Goal: Task Accomplishment & Management: Manage account settings

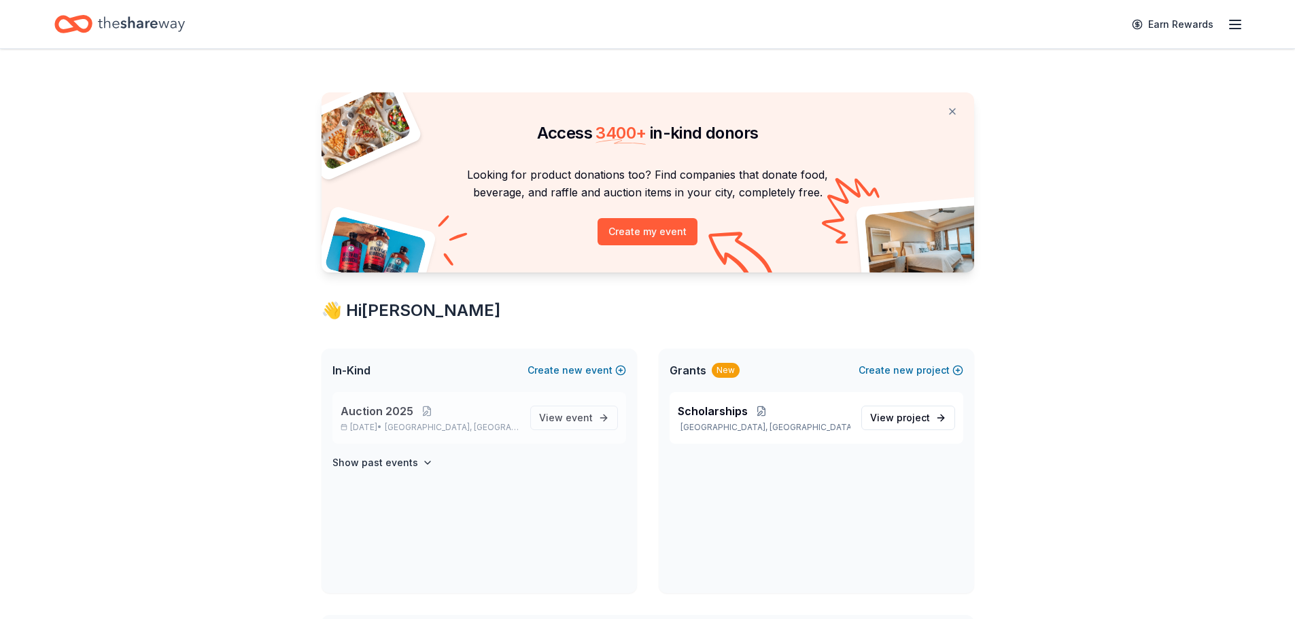
click at [396, 414] on span "Auction 2025" at bounding box center [376, 411] width 73 height 16
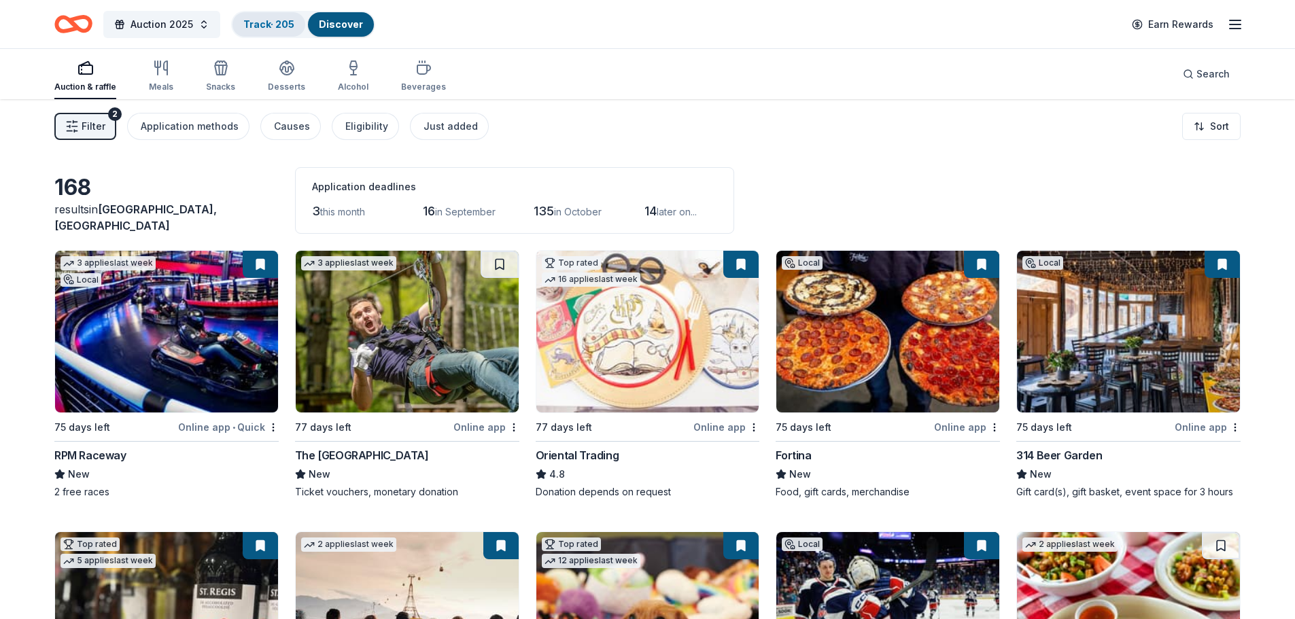
click at [266, 24] on link "Track · 205" at bounding box center [268, 24] width 51 height 12
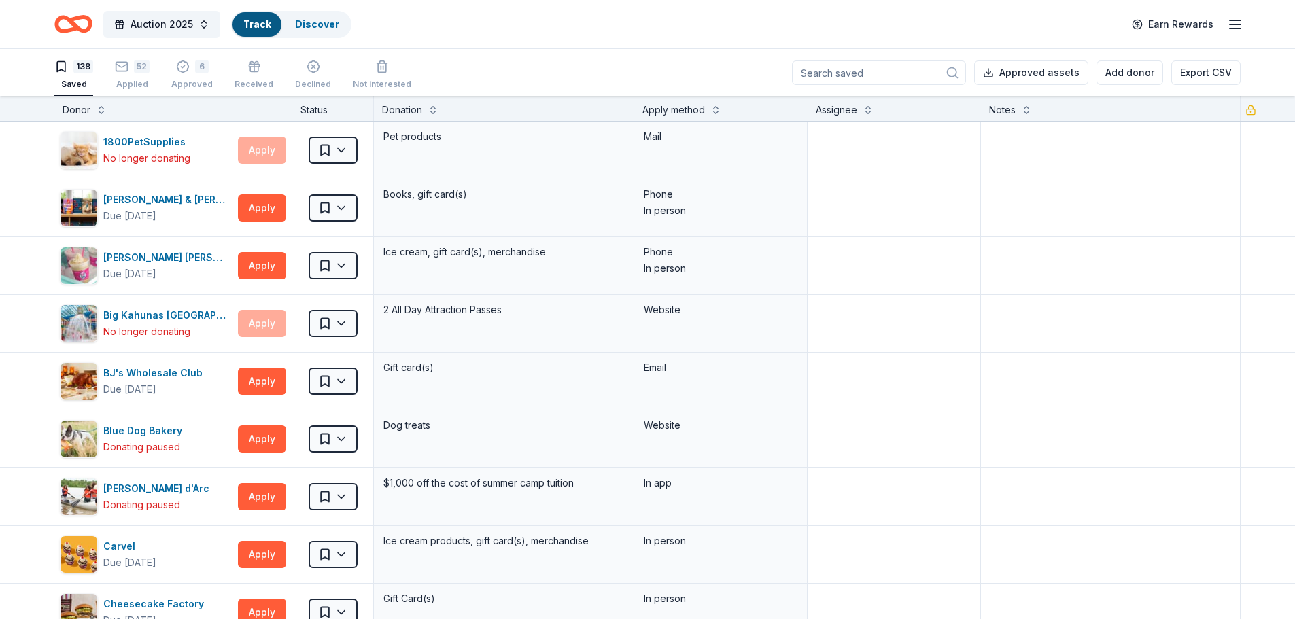
scroll to position [1, 0]
click at [130, 70] on div "52" at bounding box center [132, 66] width 35 height 14
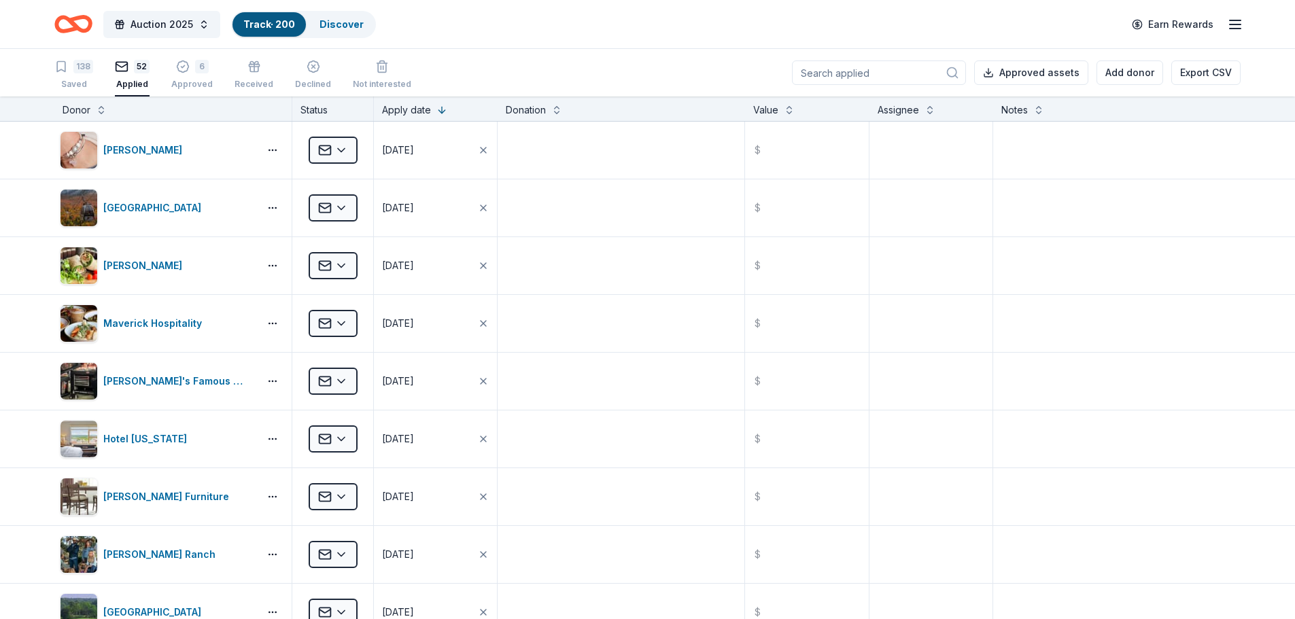
click at [870, 72] on input at bounding box center [879, 72] width 174 height 24
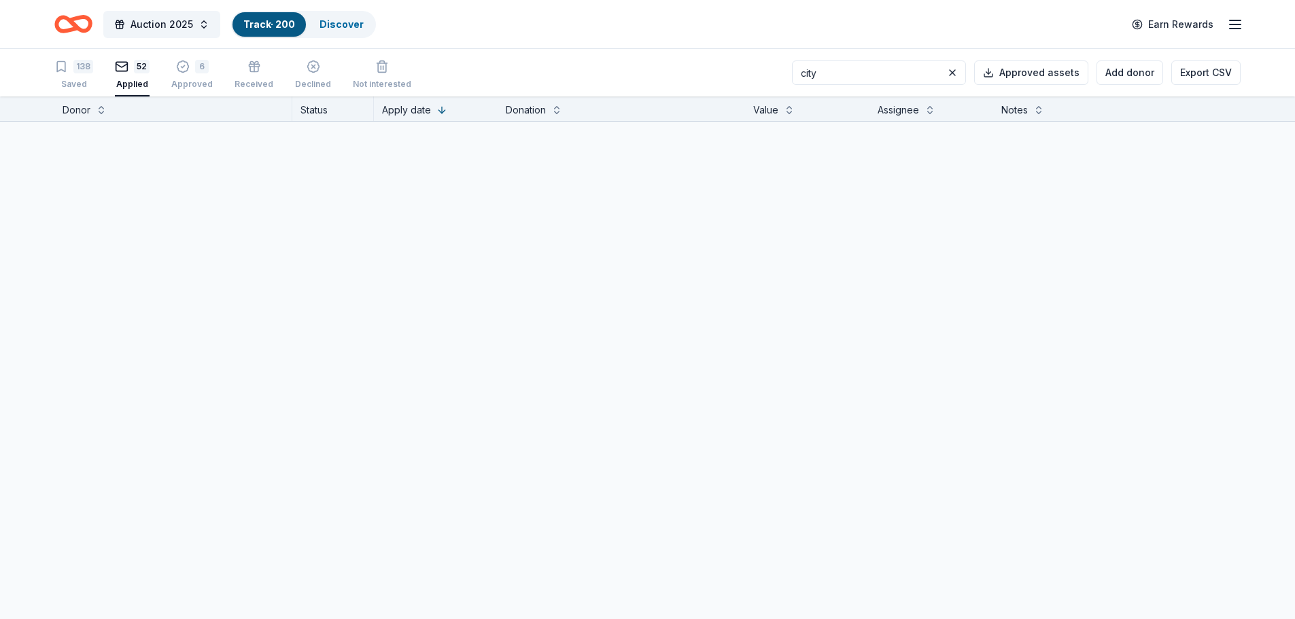
type input "city"
click at [342, 148] on html "Auction 2025 Track · 200 Discover Earn Rewards 138 Saved 52 Applied 6 Approved …" at bounding box center [647, 309] width 1295 height 619
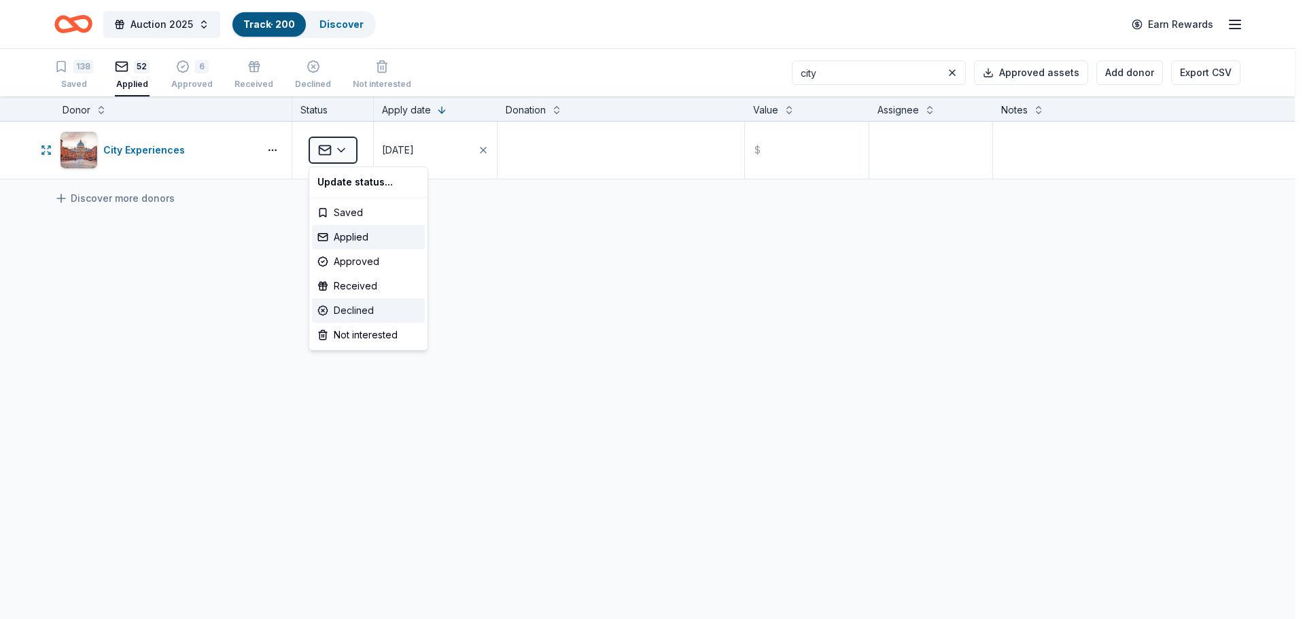
click at [345, 315] on div "Declined" at bounding box center [368, 310] width 113 height 24
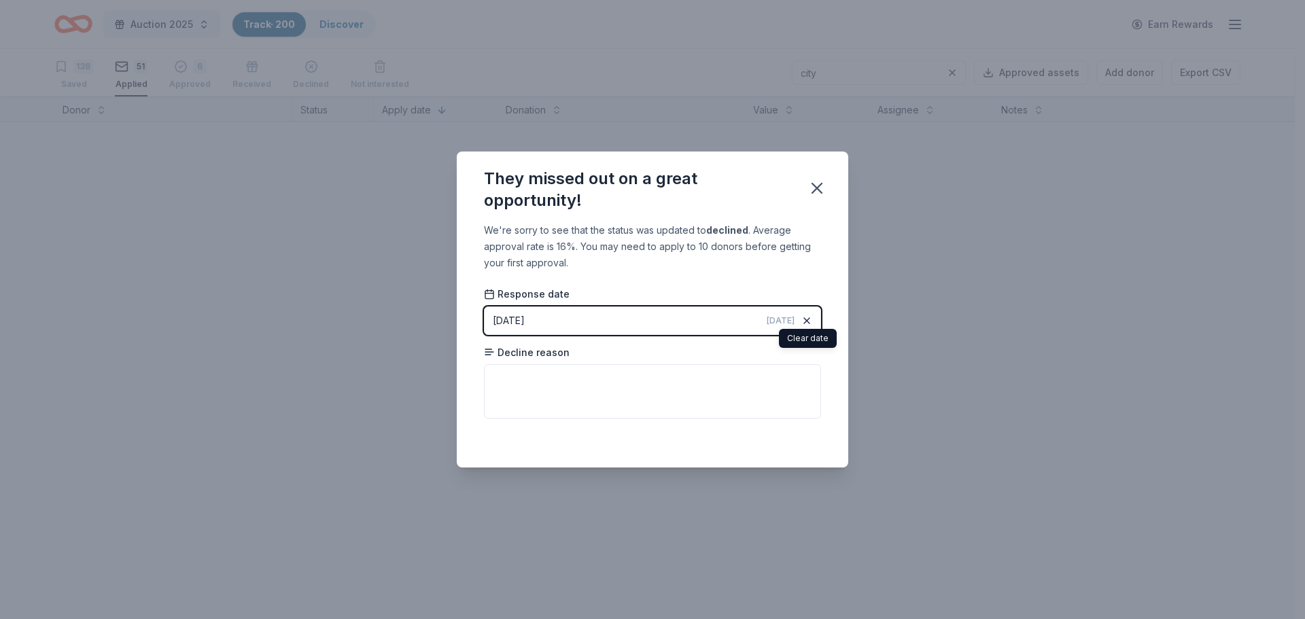
click at [801, 317] on icon "button" at bounding box center [806, 320] width 11 height 11
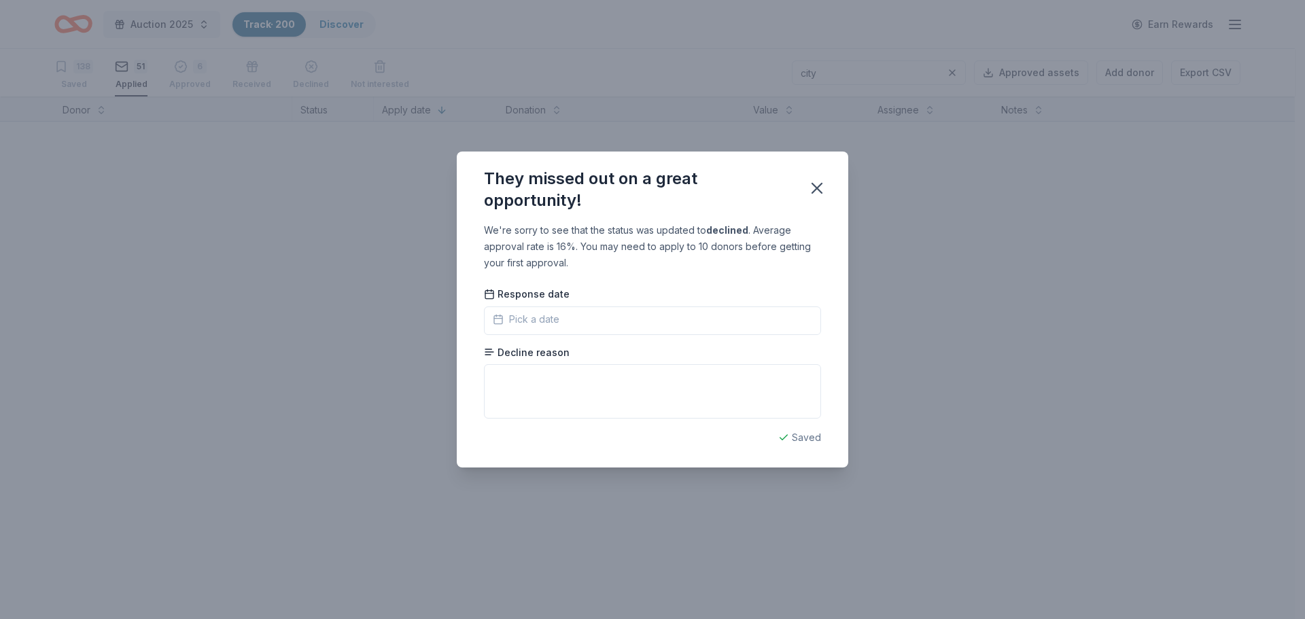
click at [552, 321] on span "Pick a date" at bounding box center [526, 319] width 67 height 16
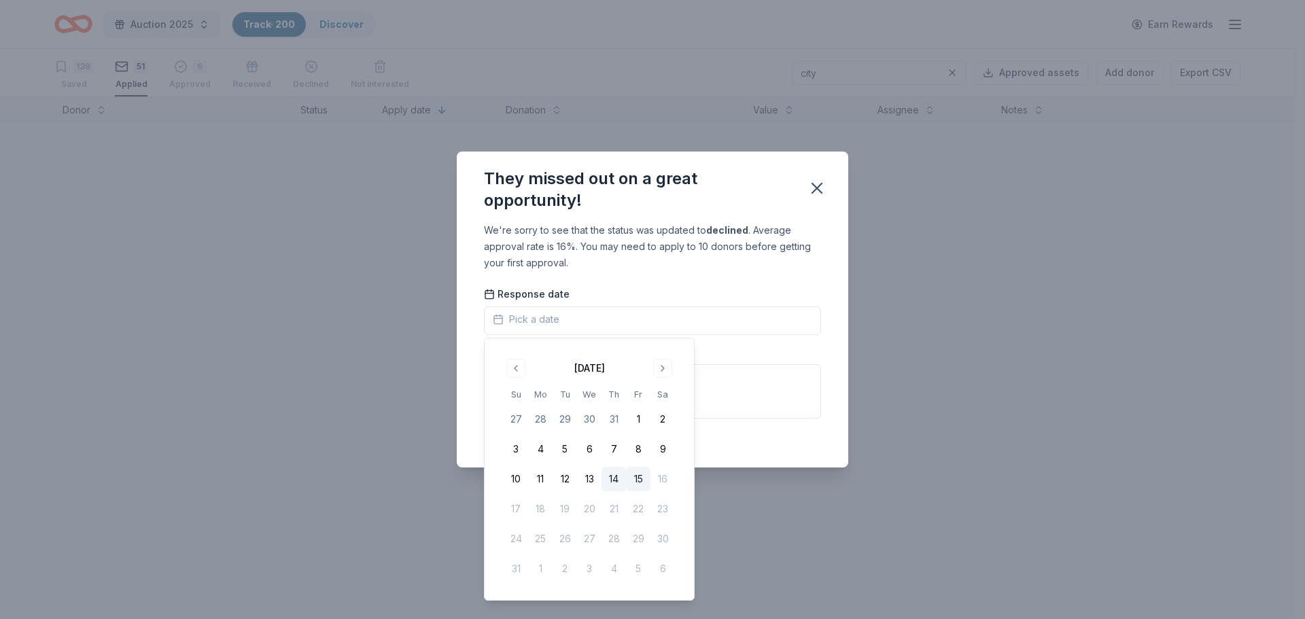
click at [616, 485] on button "14" at bounding box center [613, 479] width 24 height 24
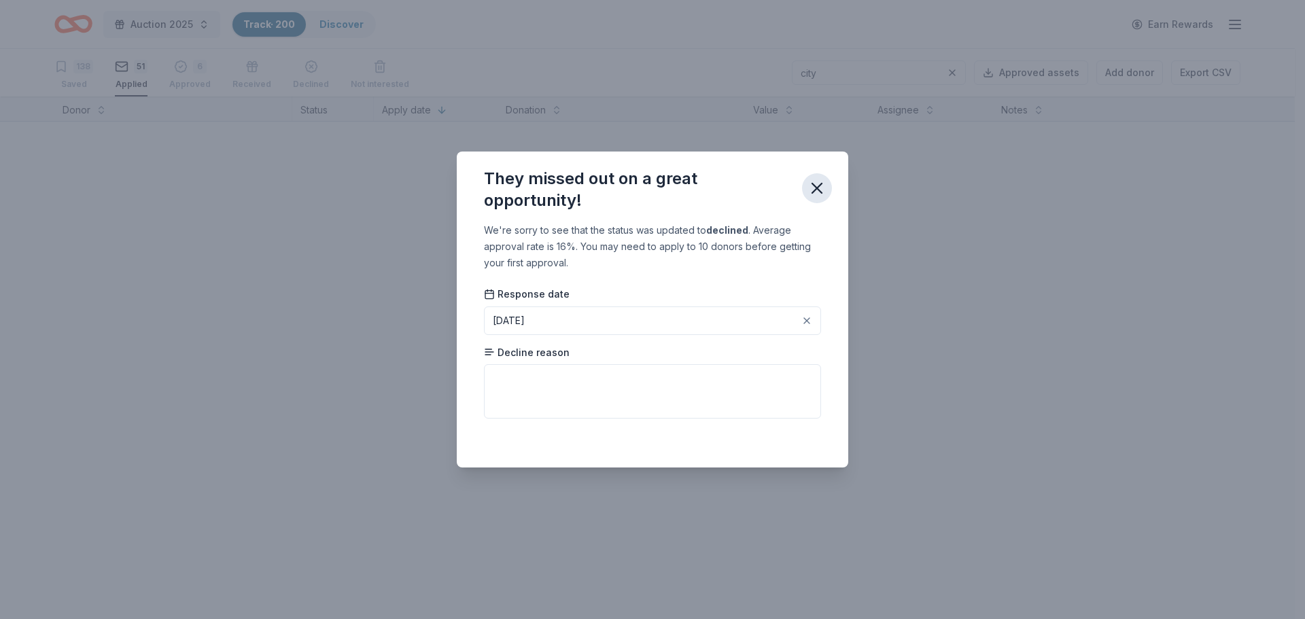
click at [818, 186] on icon "button" at bounding box center [817, 188] width 10 height 10
